Goal: Task Accomplishment & Management: Use online tool/utility

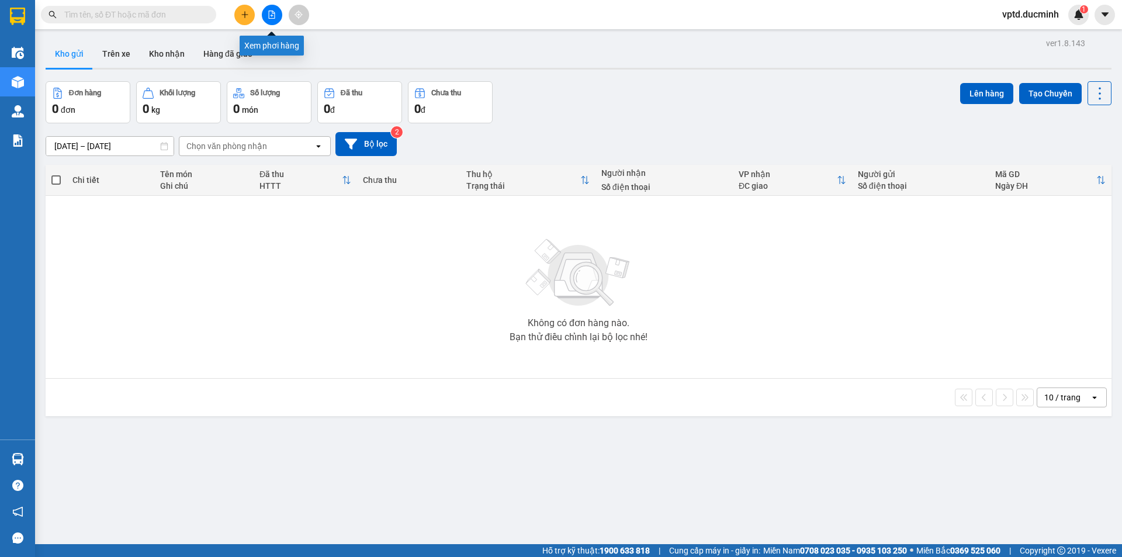
click at [271, 13] on icon "file-add" at bounding box center [272, 15] width 8 height 8
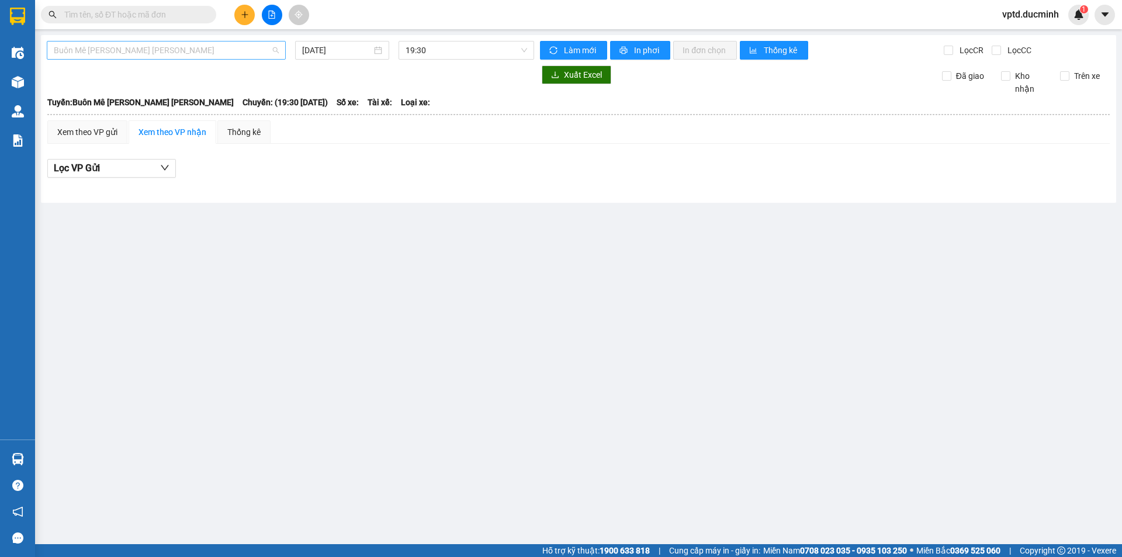
click at [227, 47] on span "Buôn Mê [PERSON_NAME] [PERSON_NAME]" at bounding box center [166, 50] width 225 height 18
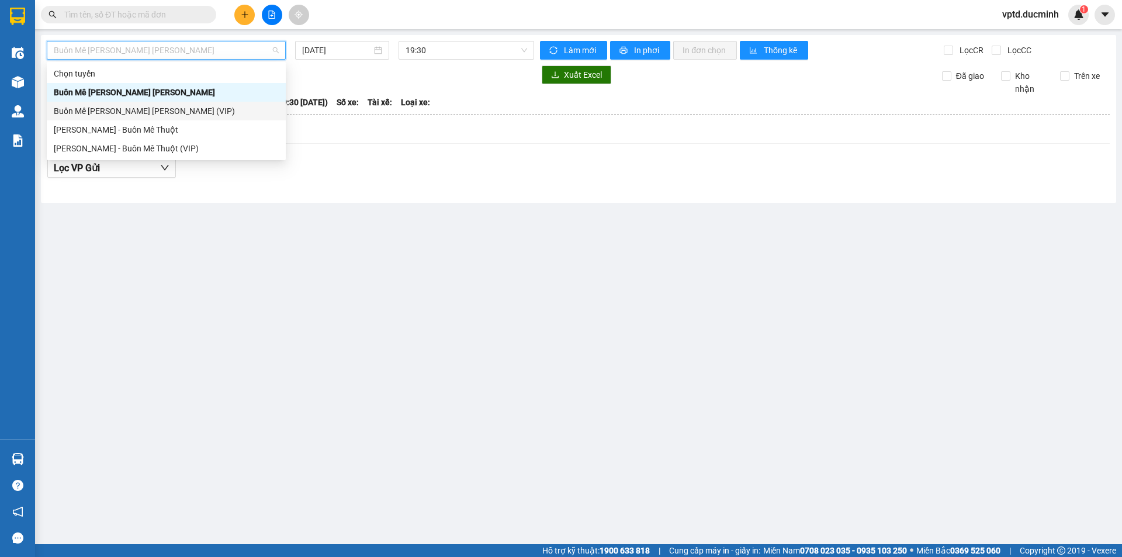
click at [195, 105] on div "Buôn Mê [PERSON_NAME] [PERSON_NAME] (VIP)" at bounding box center [166, 111] width 225 height 13
type input "[DATE]"
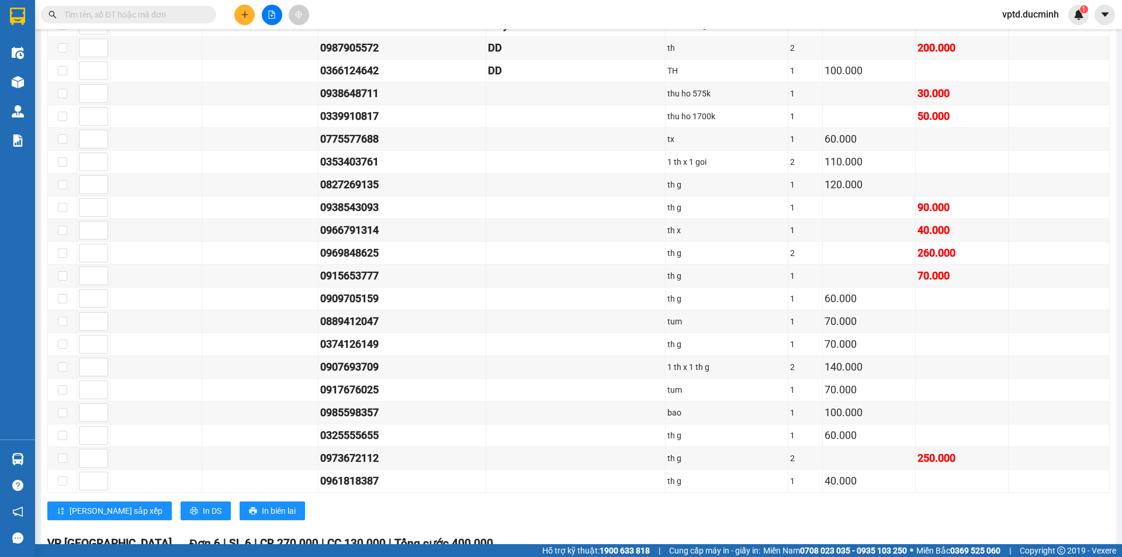
scroll to position [733, 0]
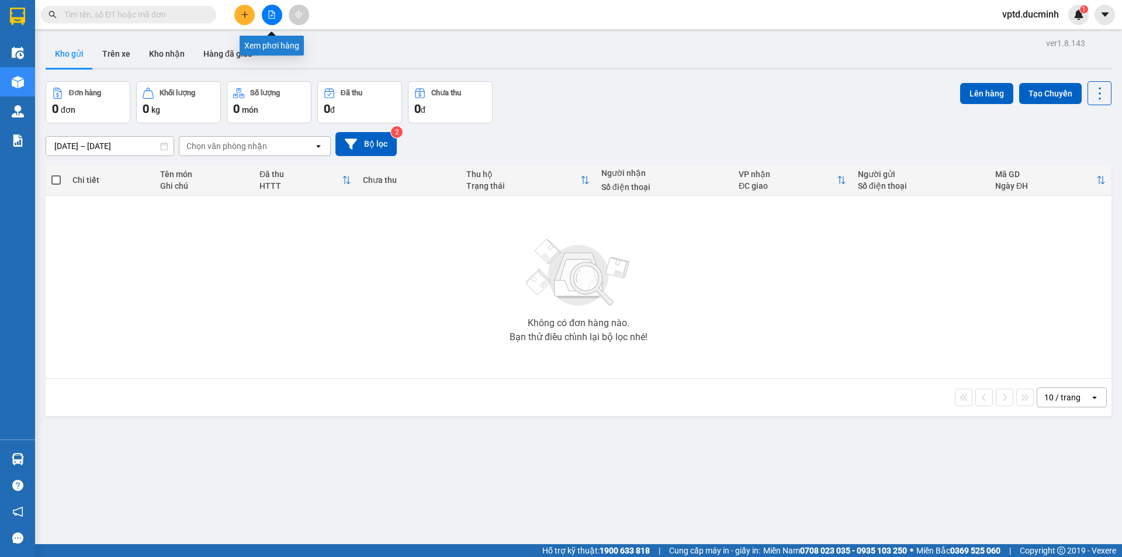
click at [266, 8] on button at bounding box center [272, 15] width 20 height 20
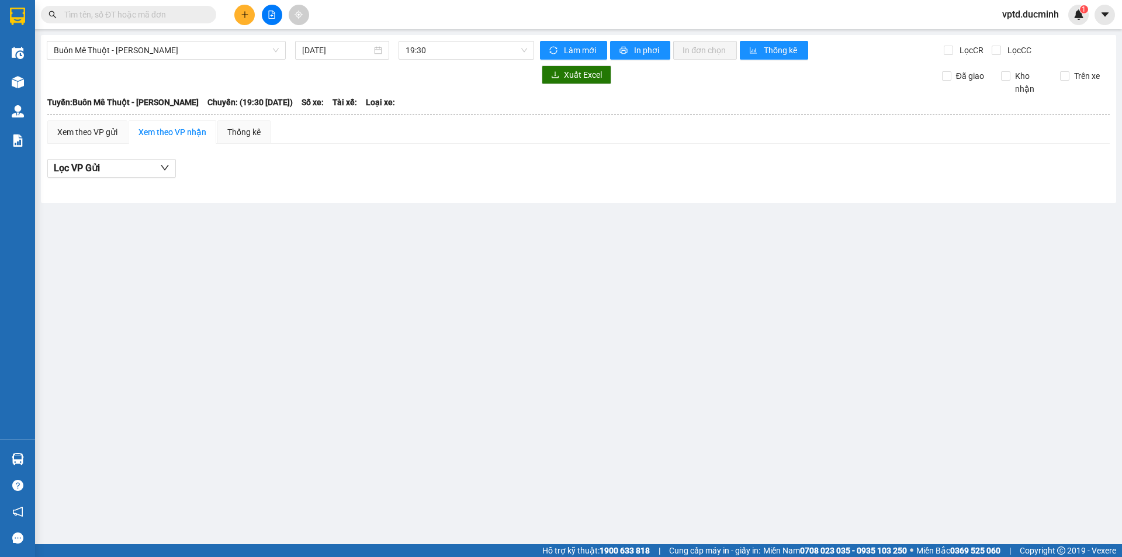
click at [210, 61] on div "Buôn Mê Thuột - Hồ Chí Minh 11/09/2025 19:30 Làm mới In phơi In đơn chọn Thống …" at bounding box center [578, 119] width 1075 height 168
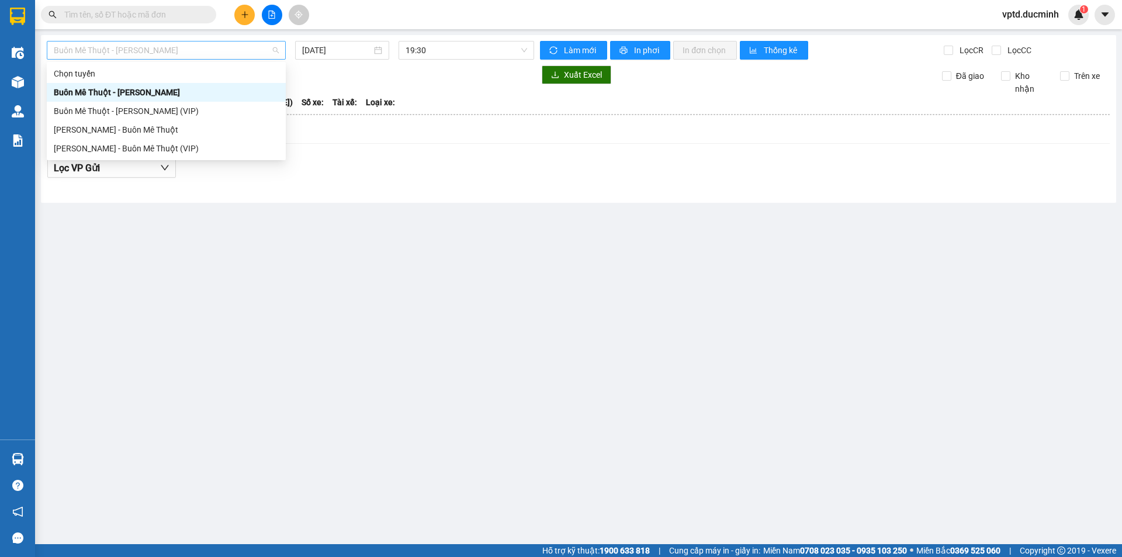
click at [203, 51] on span "Buôn Mê [PERSON_NAME] [PERSON_NAME]" at bounding box center [166, 50] width 225 height 18
click at [117, 124] on div "[PERSON_NAME] - Buôn Mê Thuột" at bounding box center [166, 129] width 225 height 13
type input "[DATE]"
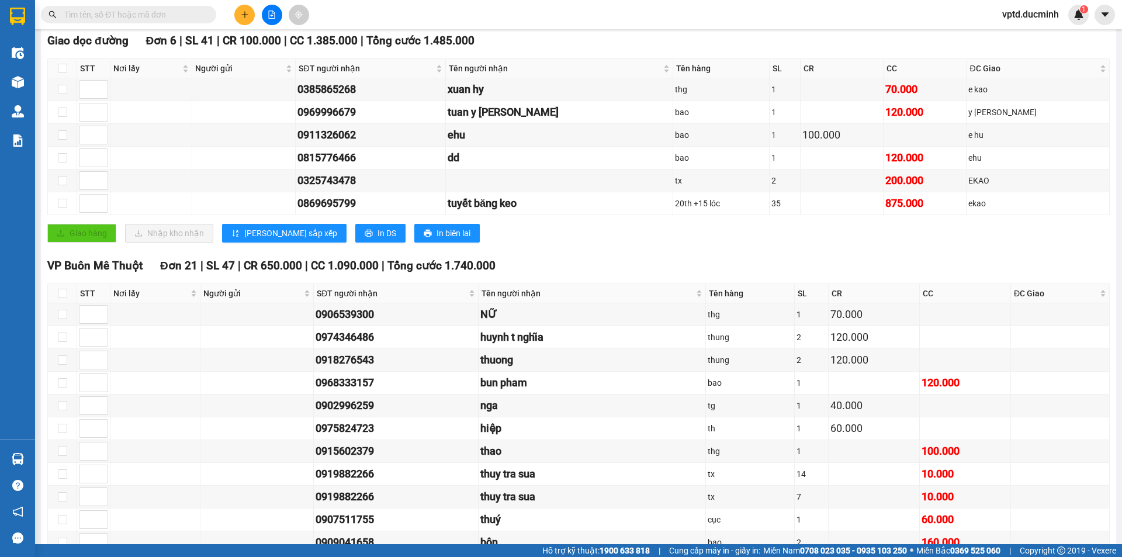
scroll to position [1, 0]
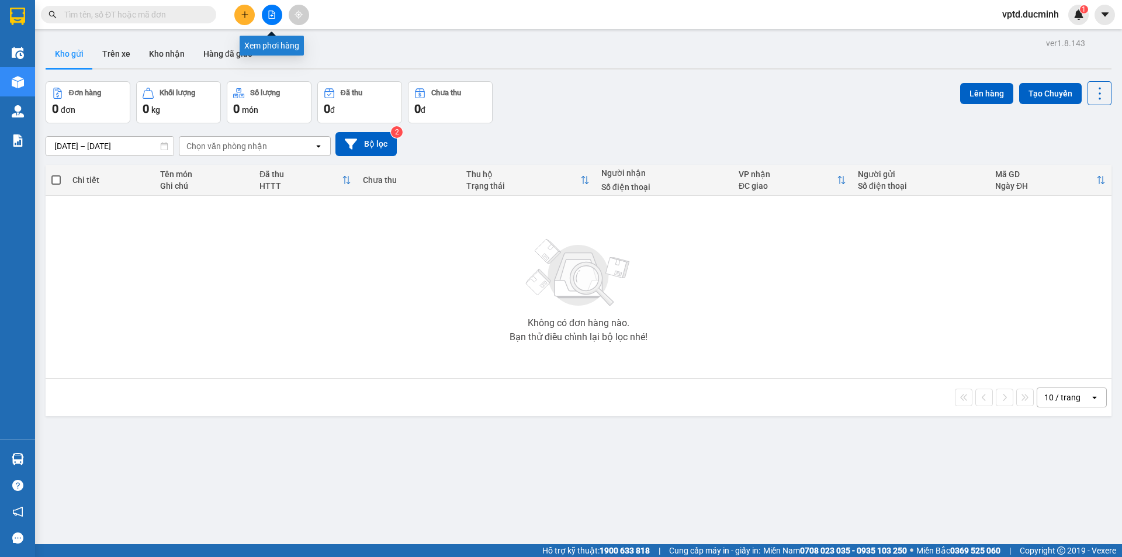
click at [264, 9] on button at bounding box center [272, 15] width 20 height 20
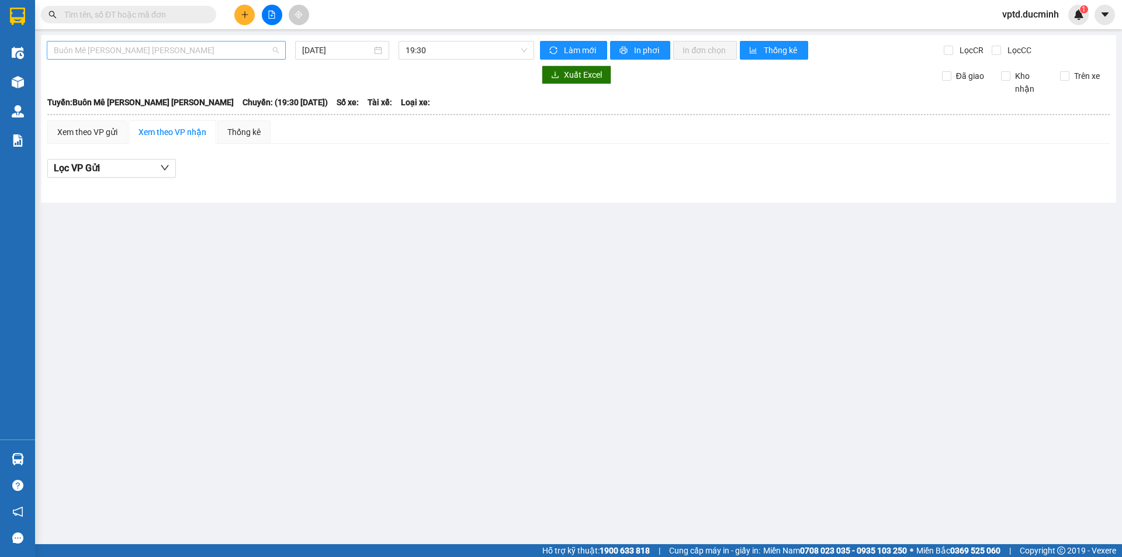
click at [228, 47] on span "Buôn Mê [PERSON_NAME] [PERSON_NAME]" at bounding box center [166, 50] width 225 height 18
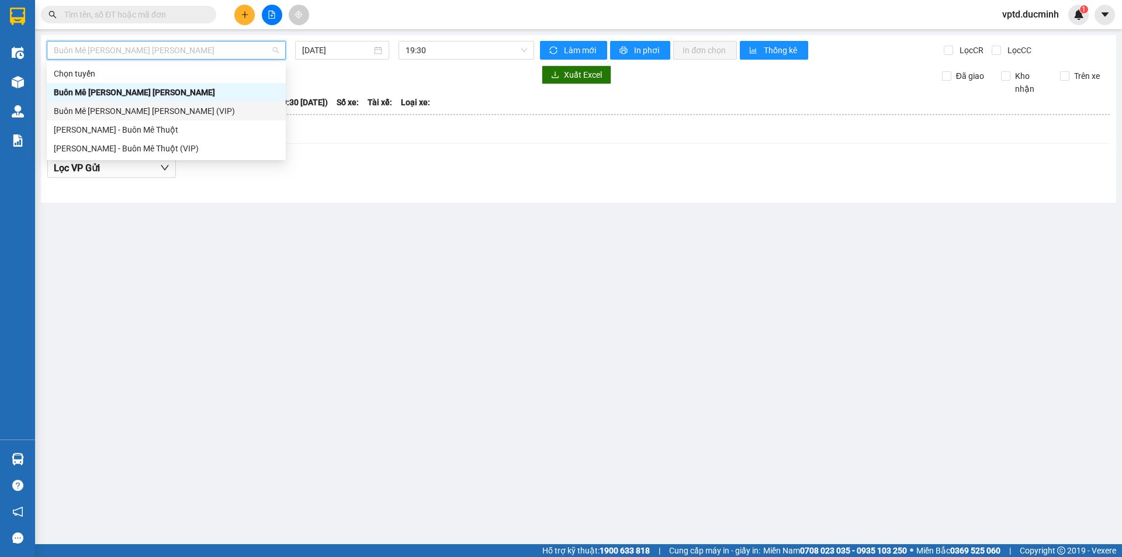
click at [173, 107] on div "Buôn Mê [PERSON_NAME] [PERSON_NAME] (VIP)" at bounding box center [166, 111] width 225 height 13
type input "[DATE]"
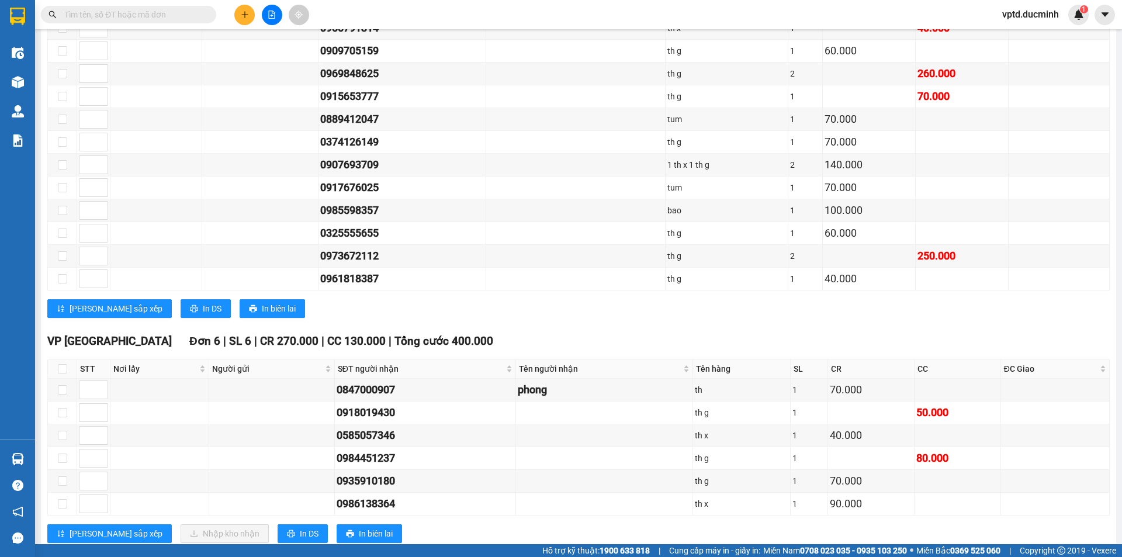
scroll to position [1200, 0]
